Goal: Information Seeking & Learning: Understand process/instructions

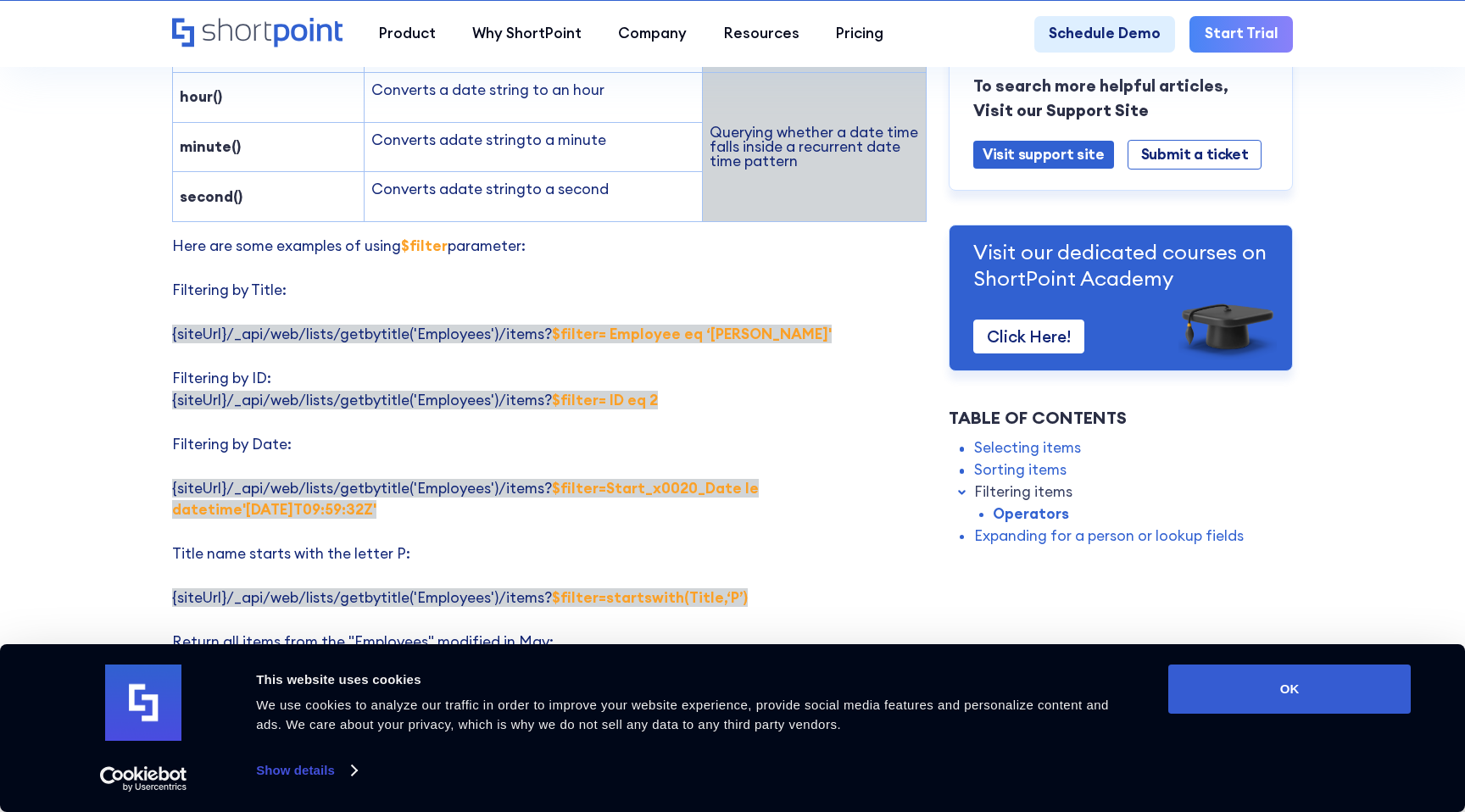
scroll to position [2792, 0]
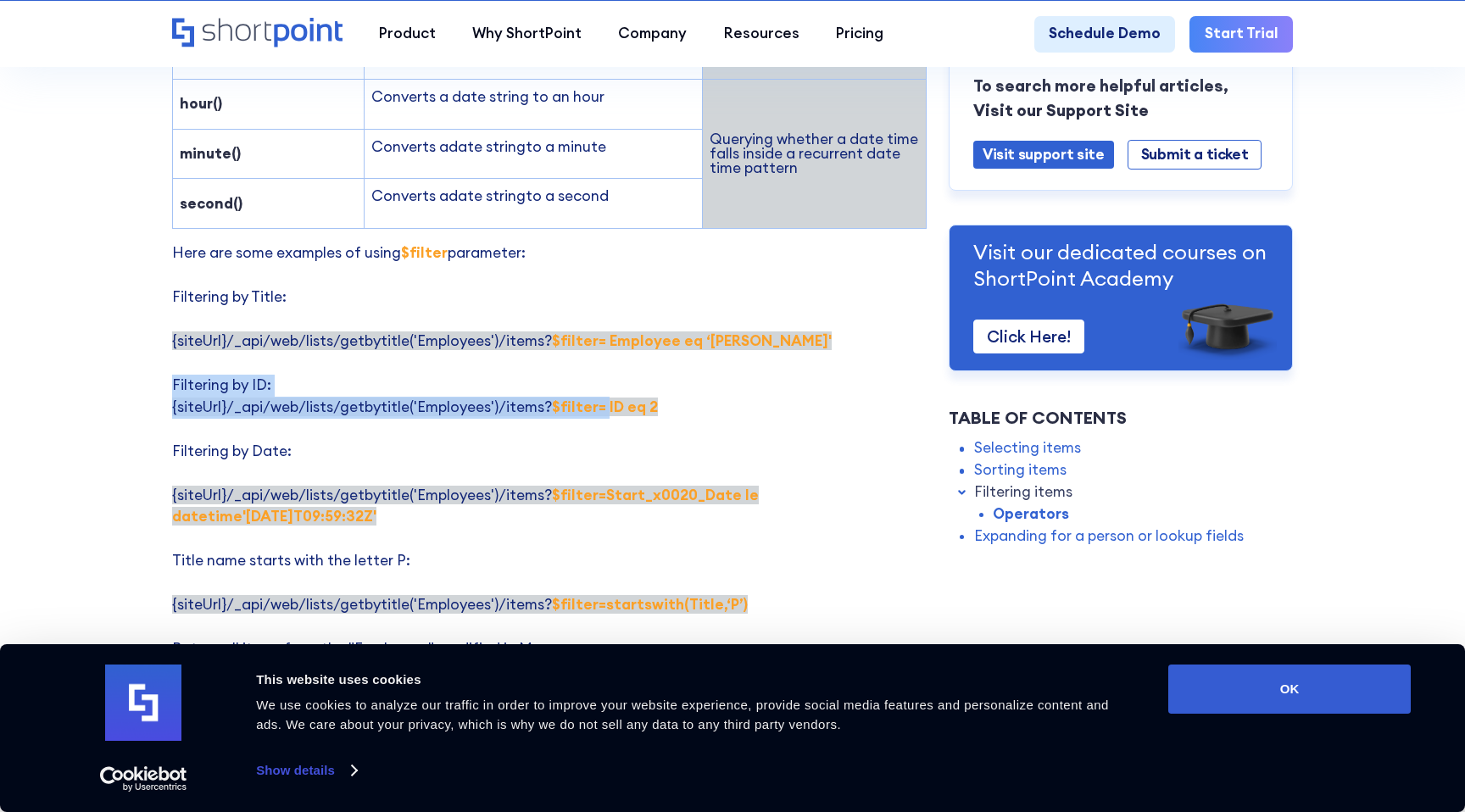
drag, startPoint x: 600, startPoint y: 358, endPoint x: 649, endPoint y: 348, distance: 50.0
click at [649, 349] on p "Here are some examples of using $filter parameter: Filtering by Title: {siteUrl…" at bounding box center [549, 538] width 754 height 593
click at [627, 309] on p "Here are some examples of using $filter parameter: Filtering by Title: {siteUrl…" at bounding box center [549, 538] width 754 height 593
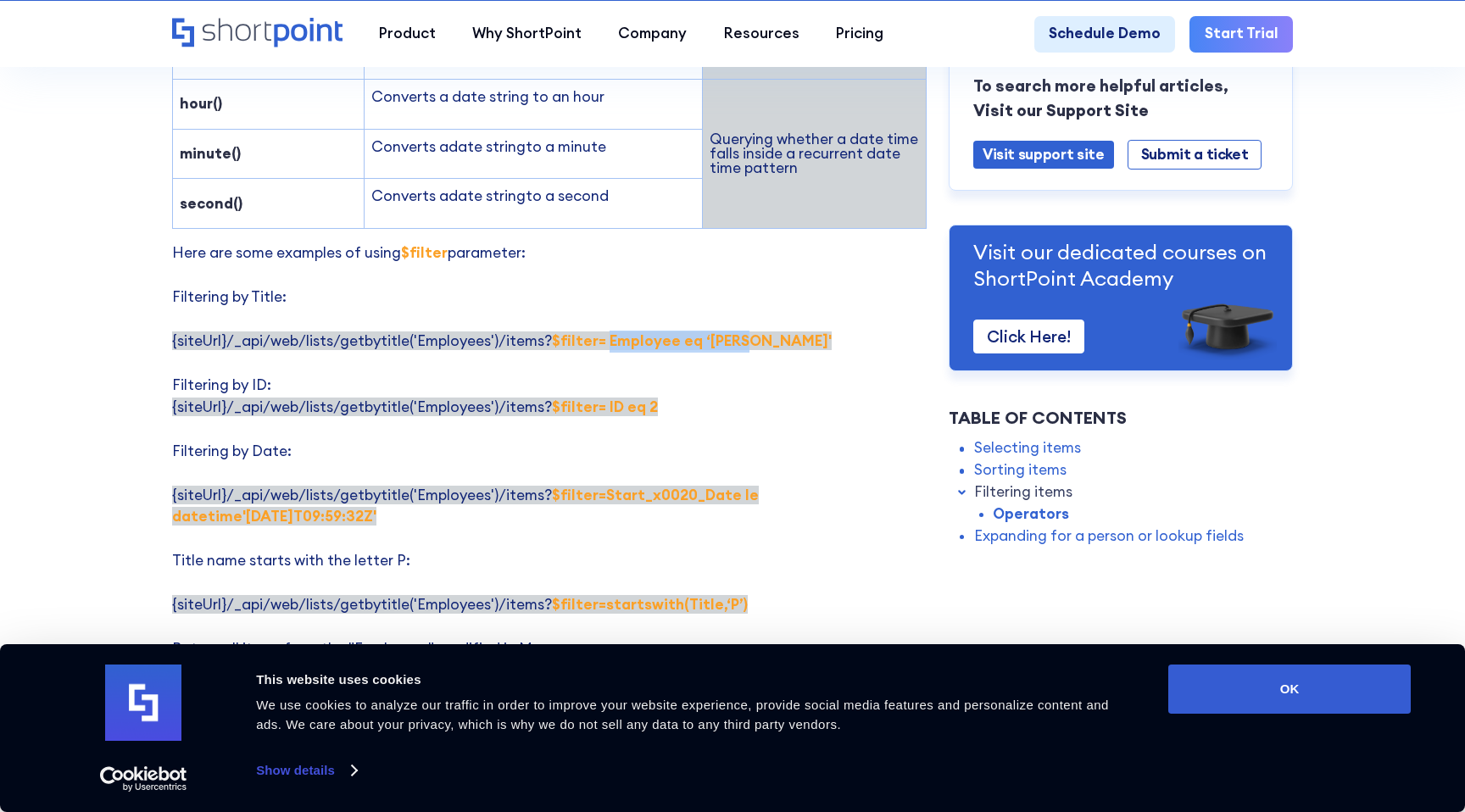
drag, startPoint x: 603, startPoint y: 298, endPoint x: 732, endPoint y: 296, distance: 129.0
click at [732, 331] on strong "$filter= Employee eq ‘[PERSON_NAME]'" at bounding box center [692, 340] width 280 height 18
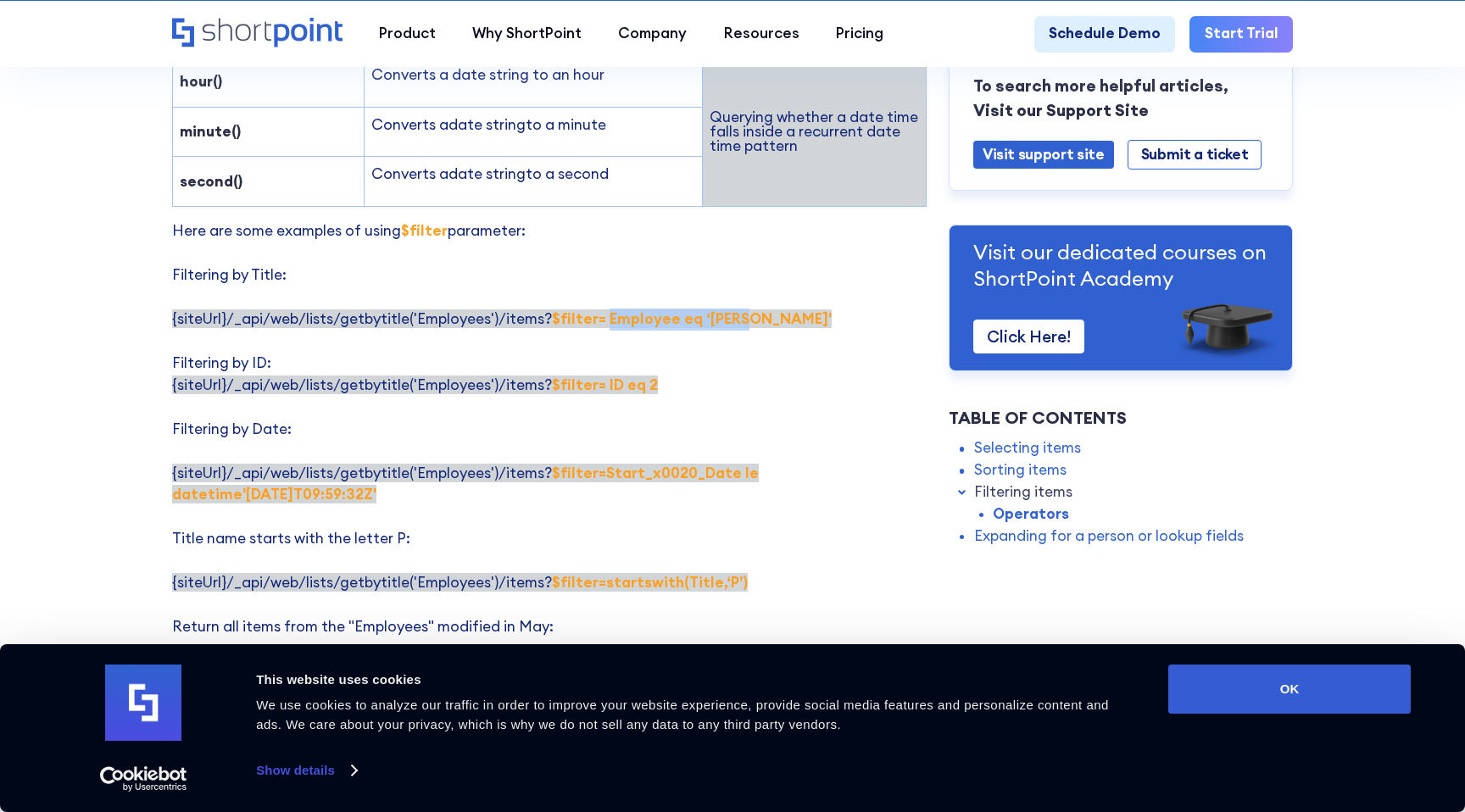
scroll to position [2817, 0]
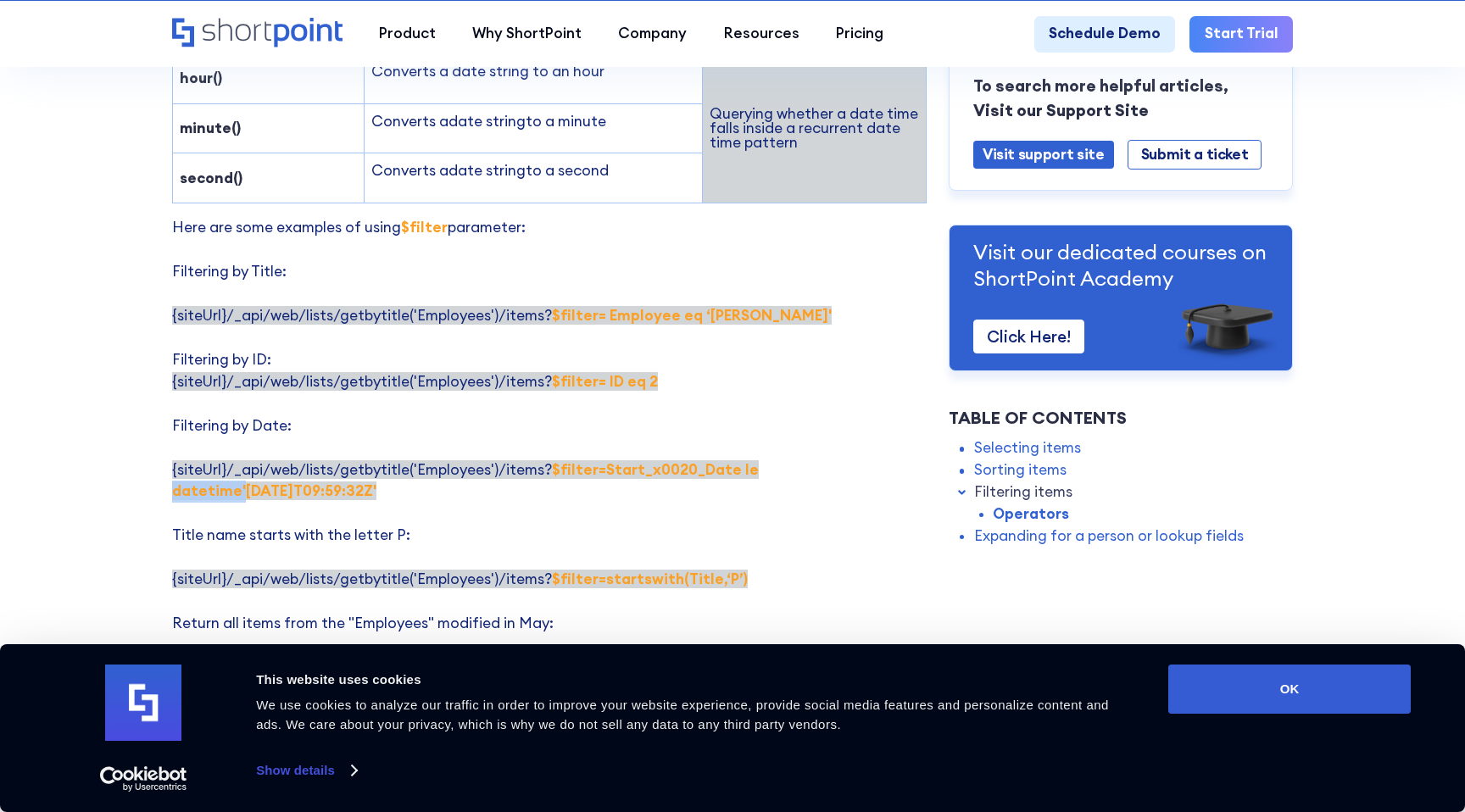
drag, startPoint x: 746, startPoint y: 432, endPoint x: 811, endPoint y: 427, distance: 65.2
click at [759, 461] on strong "$filter=Start_x0020_Date le datetime'[DATE]T09:59:32Z'" at bounding box center [465, 481] width 587 height 41
drag, startPoint x: 596, startPoint y: 428, endPoint x: 723, endPoint y: 420, distance: 127.3
click at [723, 461] on strong "$filter=Start_x0020_Date le datetime'[DATE]T09:59:32Z'" at bounding box center [465, 481] width 587 height 41
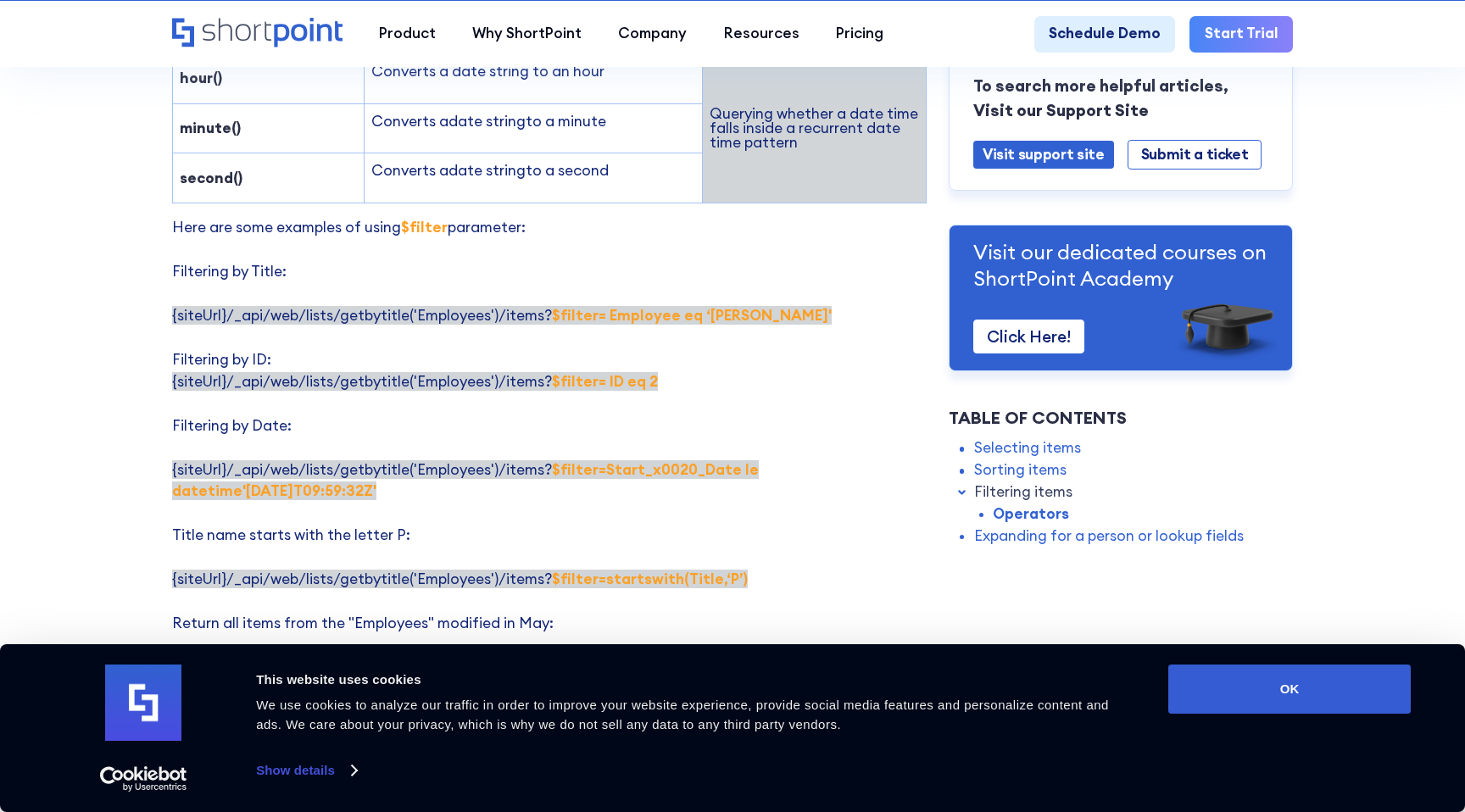
click at [757, 455] on p "Here are some examples of using $filter parameter: Filtering by Title: {siteUrl…" at bounding box center [549, 513] width 754 height 593
drag, startPoint x: 729, startPoint y: 431, endPoint x: 269, endPoint y: 440, distance: 460.1
click at [269, 440] on p "Here are some examples of using $filter parameter: Filtering by Title: {siteUrl…" at bounding box center [549, 513] width 754 height 593
copy strong "le datetime'[DATE]T09:59:32Z'"
